Goal: Task Accomplishment & Management: Complete application form

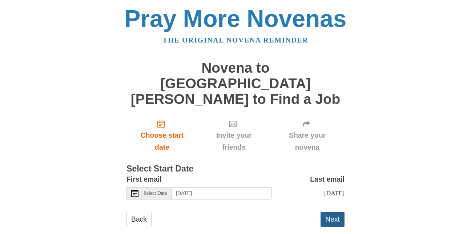
click at [328, 212] on button "Next" at bounding box center [333, 219] width 24 height 15
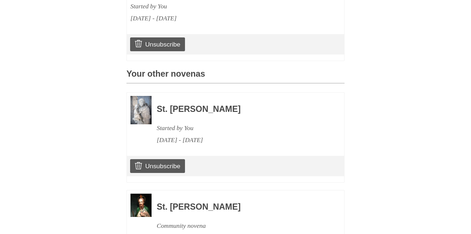
scroll to position [373, 0]
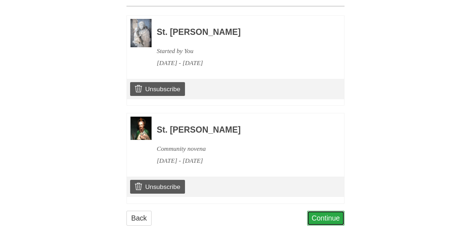
click at [320, 211] on link "Continue" at bounding box center [326, 218] width 38 height 15
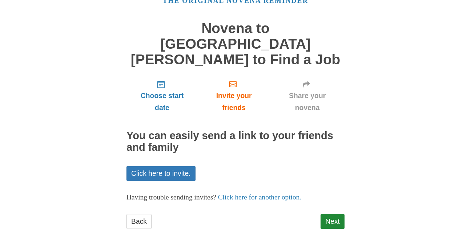
scroll to position [40, 0]
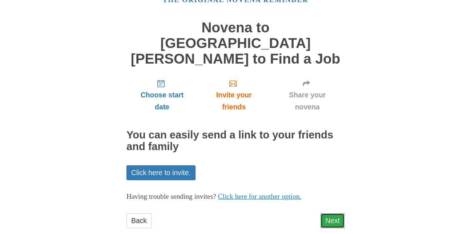
click at [336, 213] on link "Next" at bounding box center [333, 220] width 24 height 15
